Goal: Task Accomplishment & Management: Manage account settings

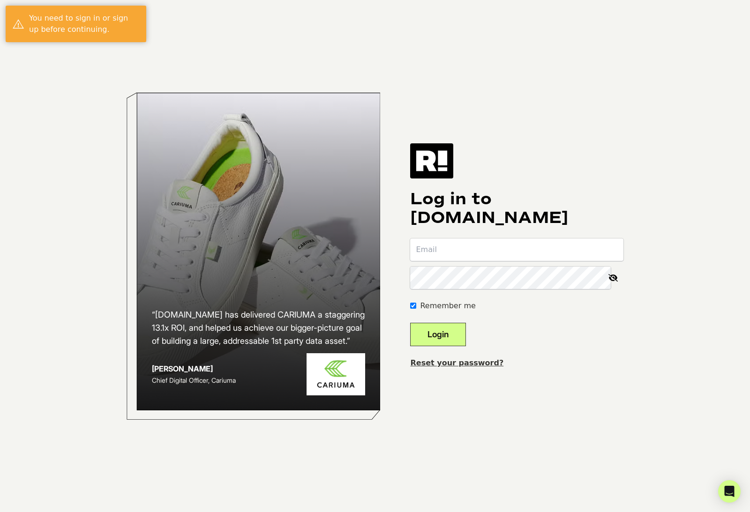
type input "[EMAIL_ADDRESS][DOMAIN_NAME]"
click at [451, 346] on button "Login" at bounding box center [438, 334] width 56 height 23
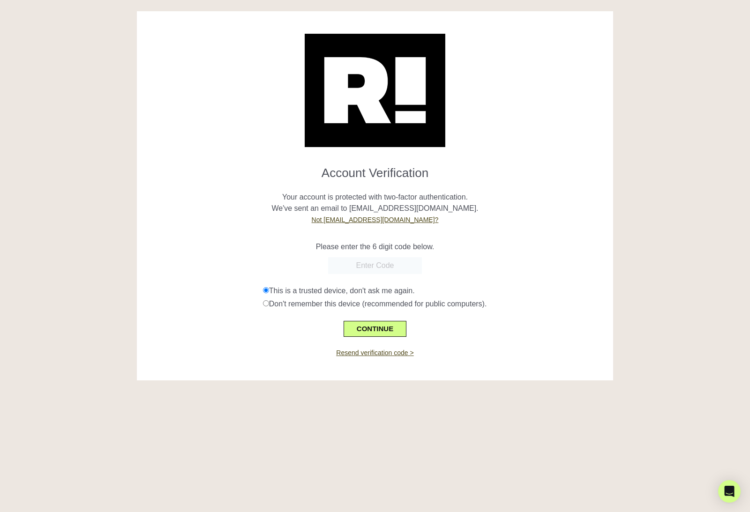
click at [449, 358] on div "Account Verification Your account is protected with two-factor authentication. …" at bounding box center [375, 195] width 477 height 369
click at [373, 262] on input "text" at bounding box center [375, 265] width 94 height 17
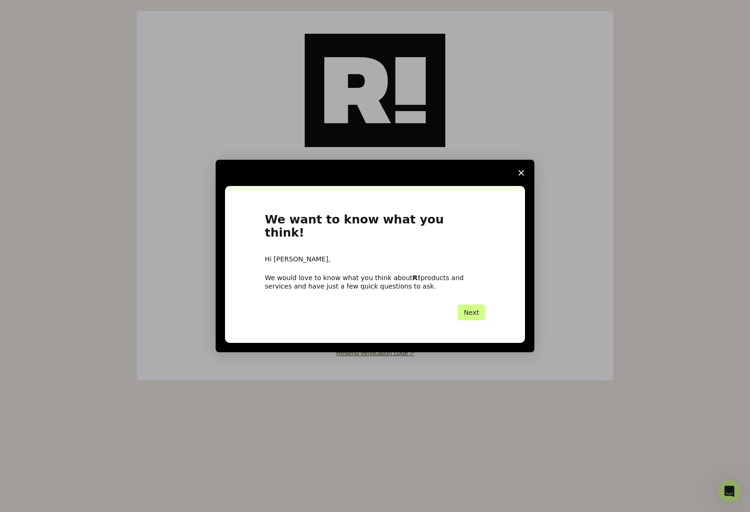
click at [514, 186] on span "Close survey" at bounding box center [521, 173] width 26 height 26
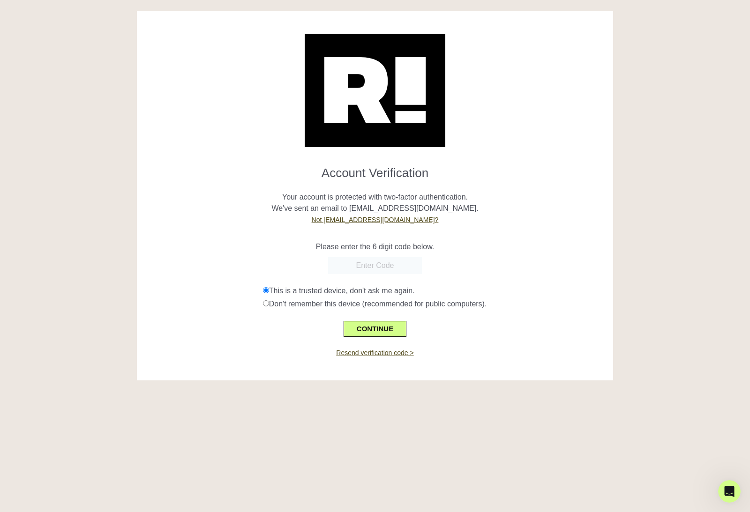
click at [393, 267] on input "text" at bounding box center [375, 265] width 94 height 17
type input "075927"
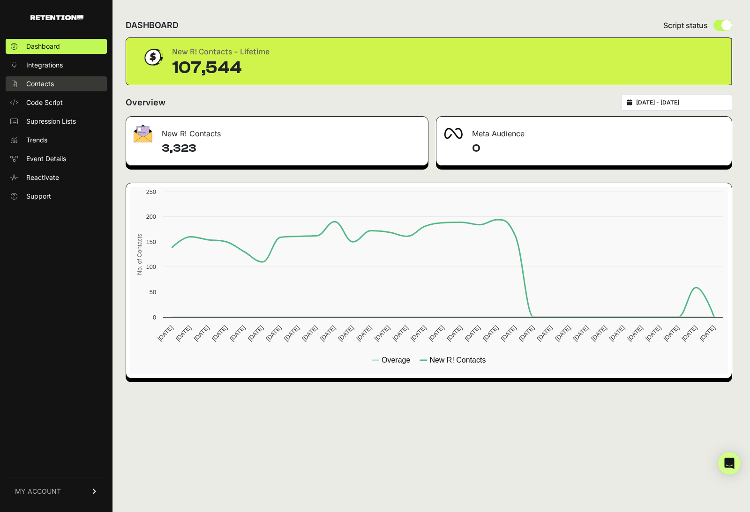
click at [73, 83] on link "Contacts" at bounding box center [56, 83] width 101 height 15
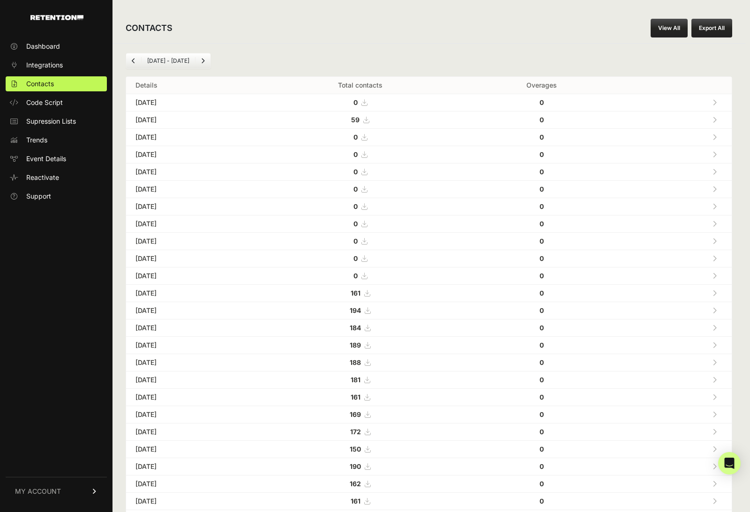
click at [369, 122] on icon at bounding box center [366, 120] width 6 height 7
